Goal: Find specific page/section: Find specific page/section

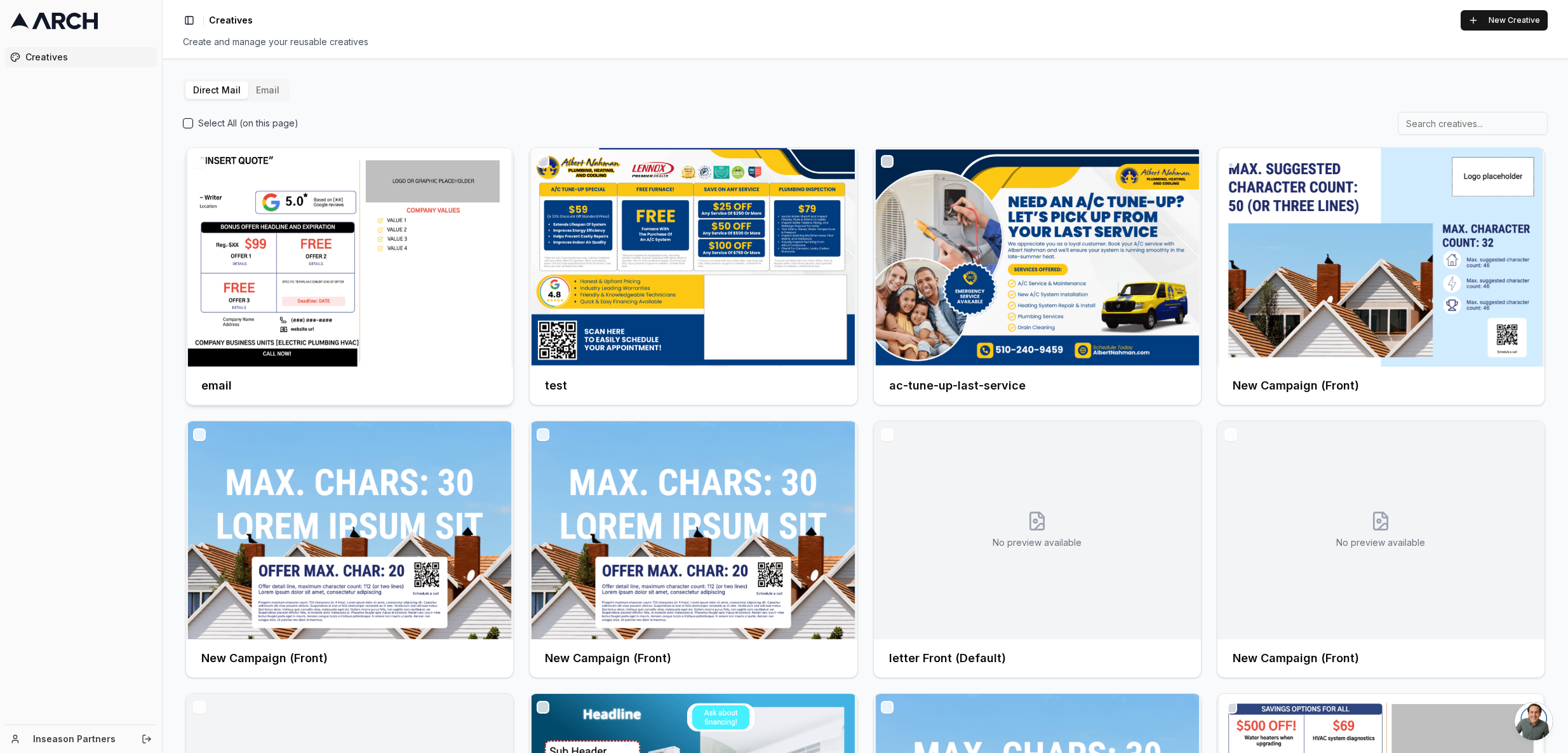
click at [385, 227] on img at bounding box center [349, 258] width 327 height 219
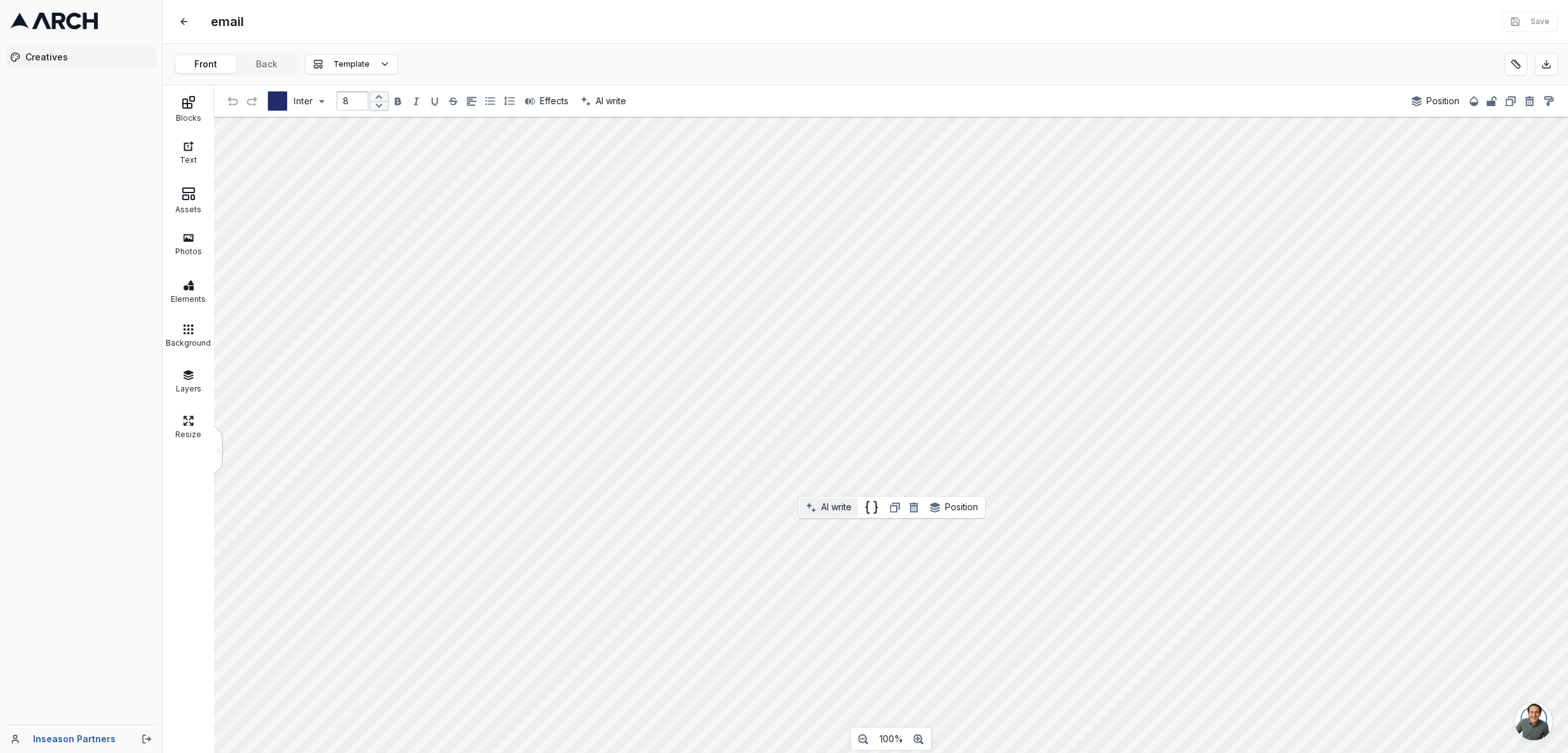
type input "44"
click at [267, 66] on button "Back" at bounding box center [267, 64] width 61 height 17
